Goal: Information Seeking & Learning: Learn about a topic

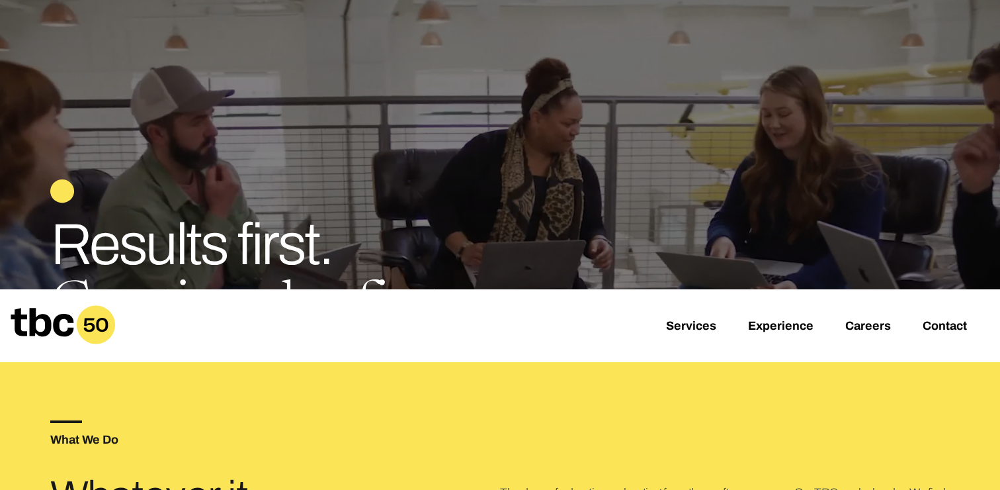
scroll to position [163, 0]
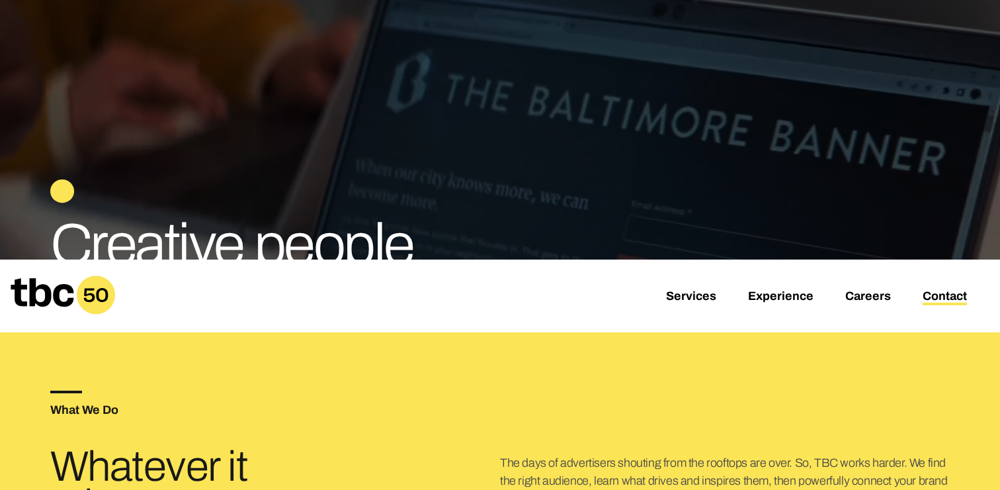
click at [924, 295] on link "Contact" at bounding box center [945, 297] width 44 height 16
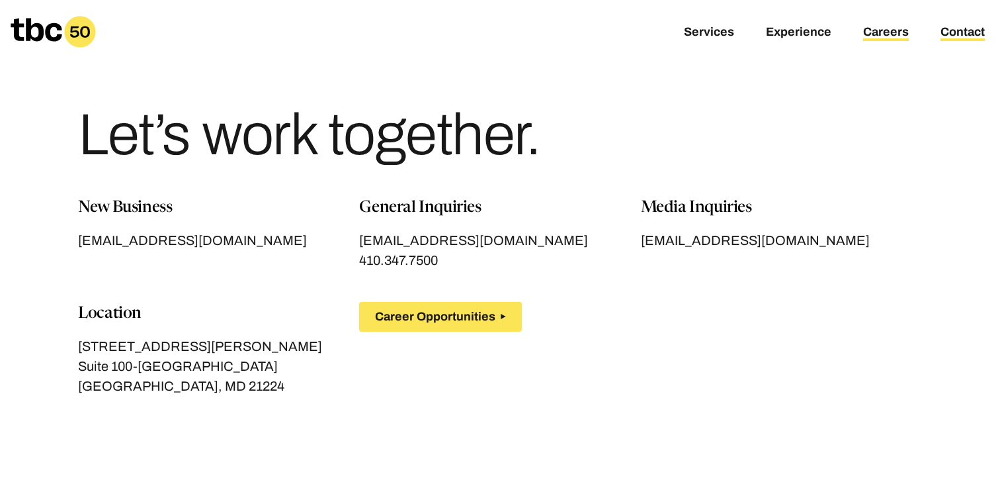
click at [887, 28] on link "Careers" at bounding box center [886, 33] width 46 height 16
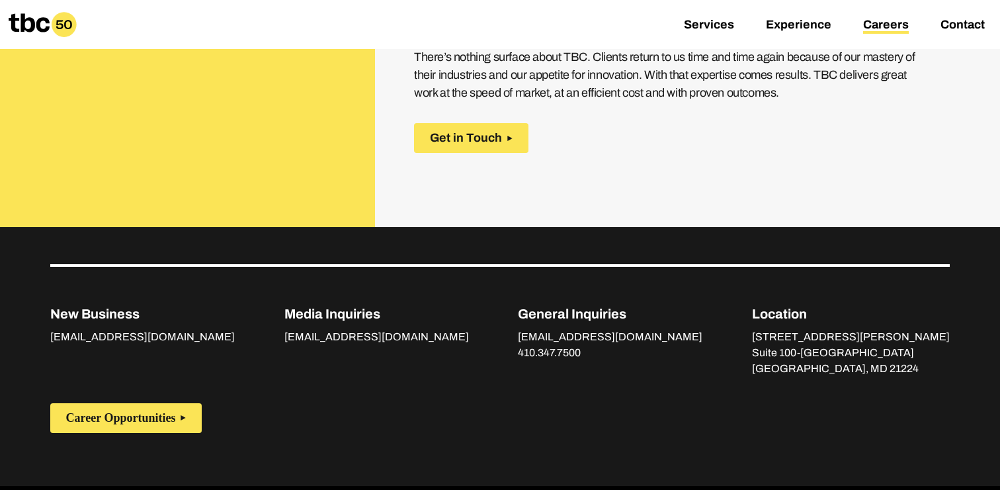
scroll to position [744, 0]
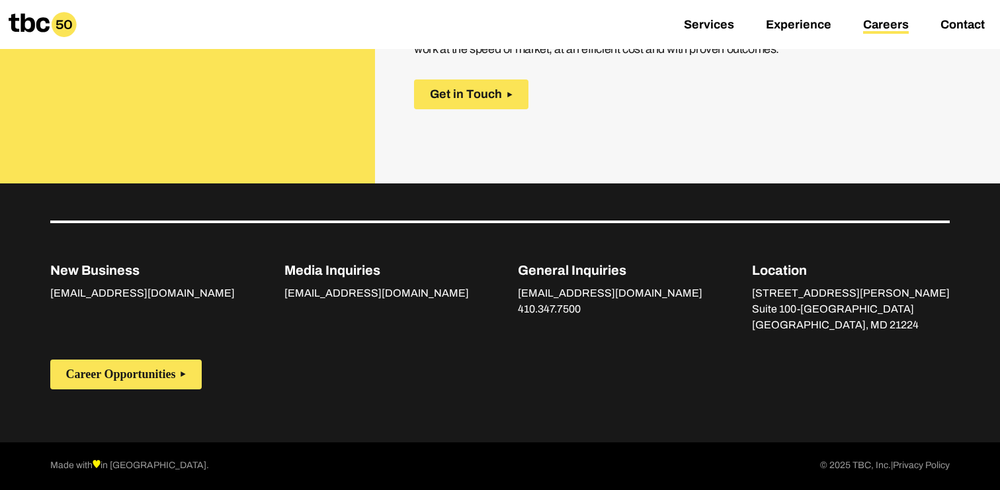
click at [796, 14] on div "Services Experience Careers Contact" at bounding box center [500, 24] width 1000 height 49
click at [796, 22] on link "Experience" at bounding box center [798, 26] width 65 height 16
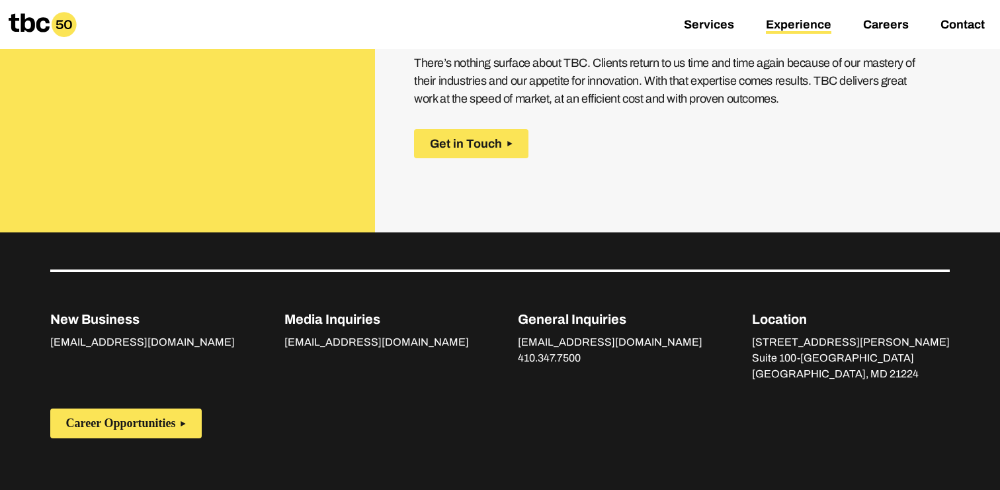
scroll to position [2092, 0]
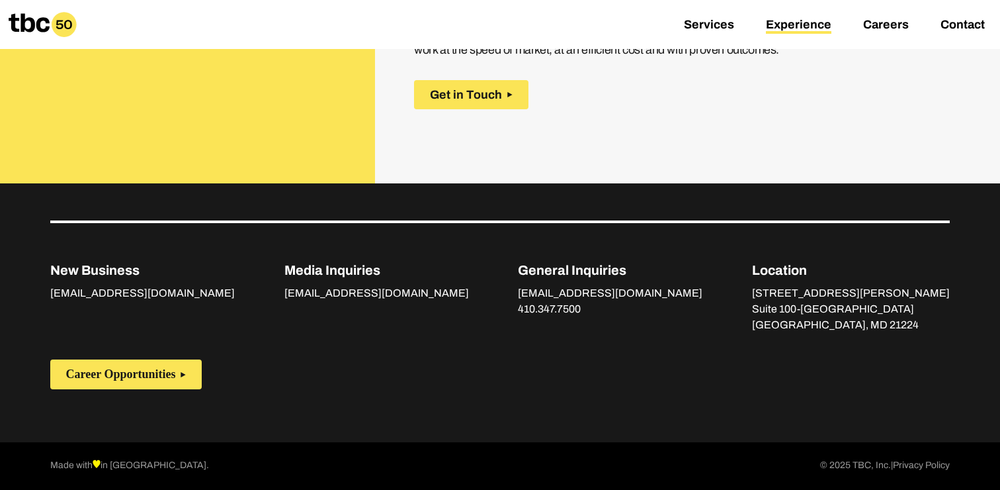
click at [45, 35] on icon at bounding box center [43, 24] width 68 height 25
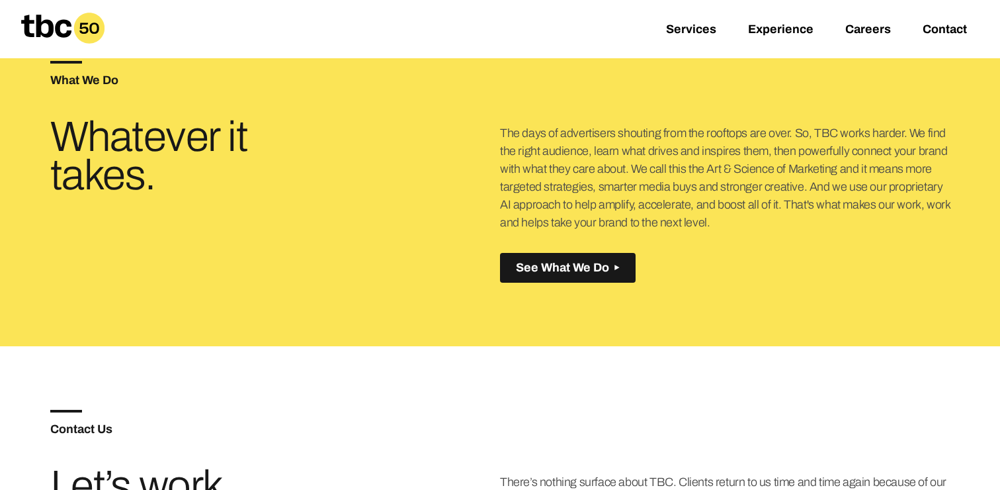
scroll to position [472, 0]
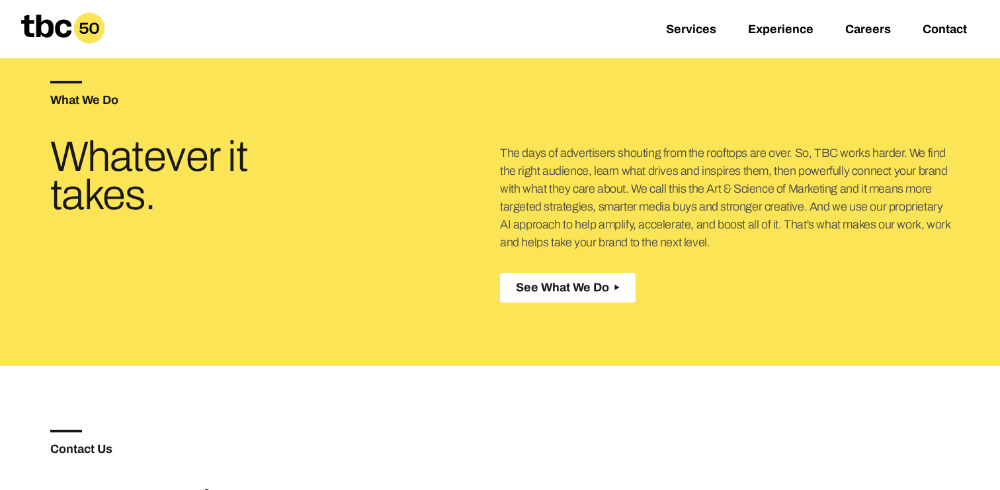
click at [531, 286] on span "See What We Do" at bounding box center [562, 288] width 93 height 14
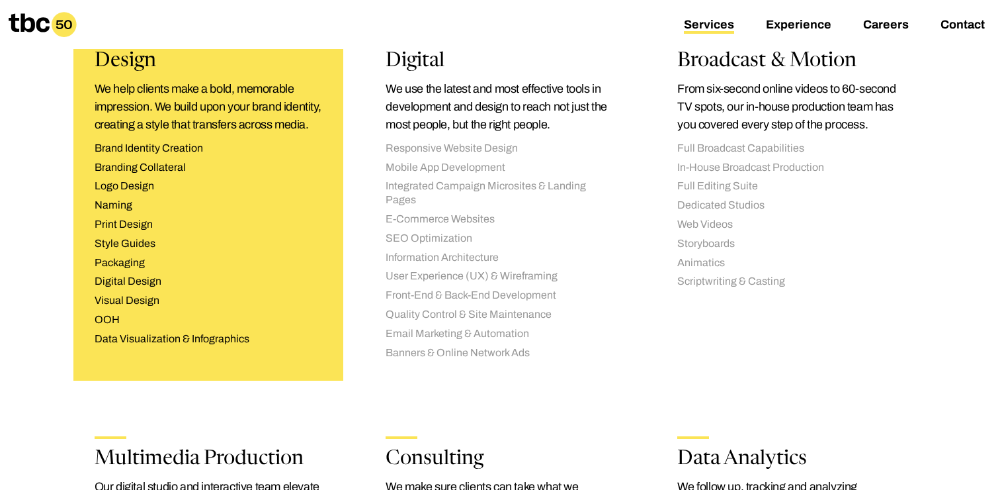
scroll to position [1213, 0]
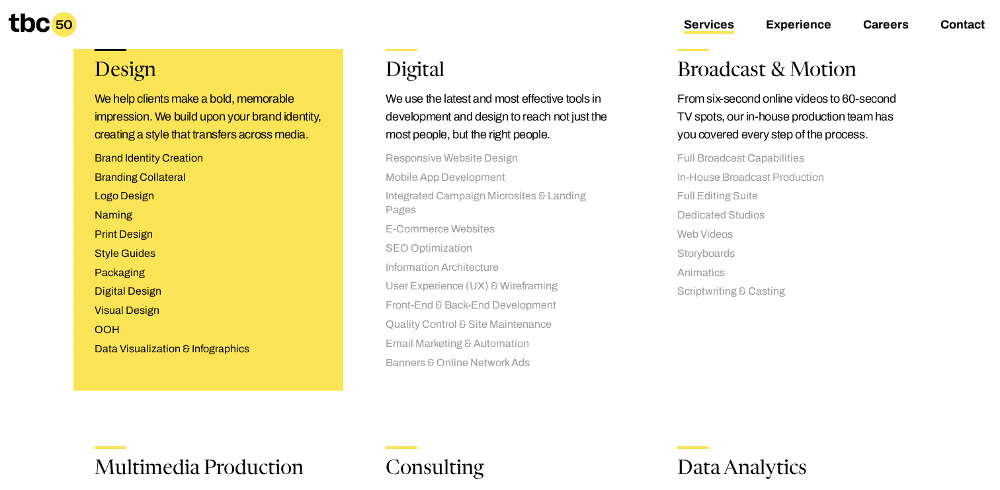
click at [179, 208] on li "Naming" at bounding box center [209, 215] width 228 height 14
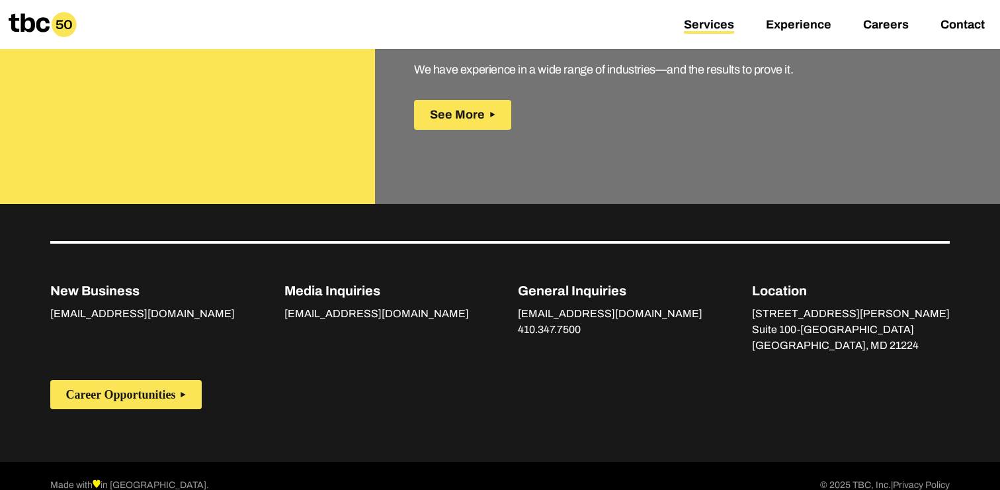
scroll to position [2061, 0]
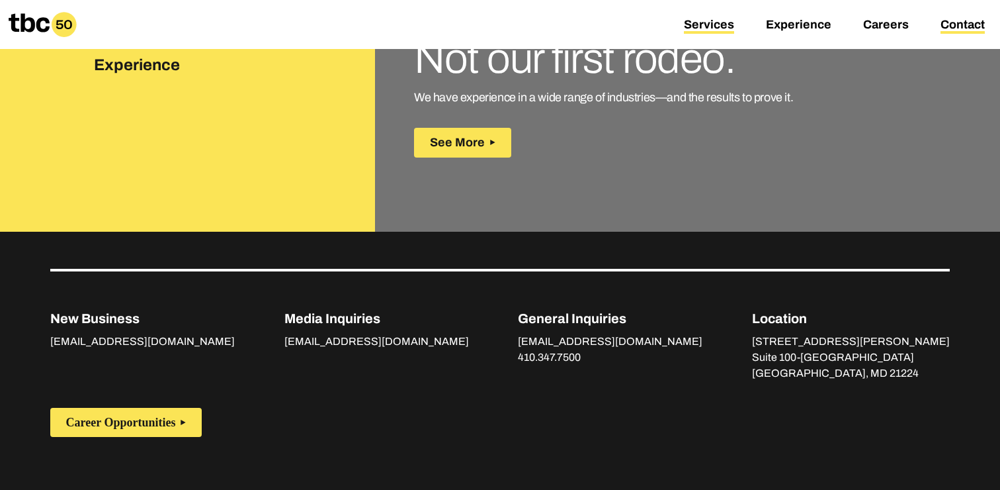
click at [957, 26] on link "Contact" at bounding box center [963, 26] width 44 height 16
